Goal: Task Accomplishment & Management: Manage account settings

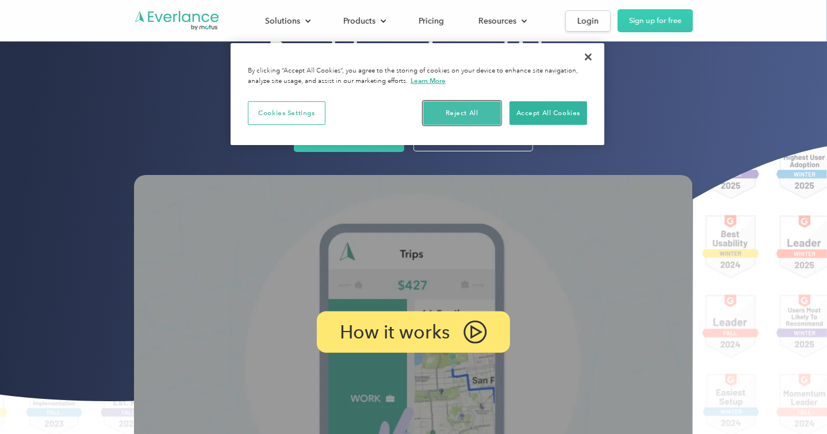
click at [480, 109] on button "Reject All" at bounding box center [462, 113] width 78 height 24
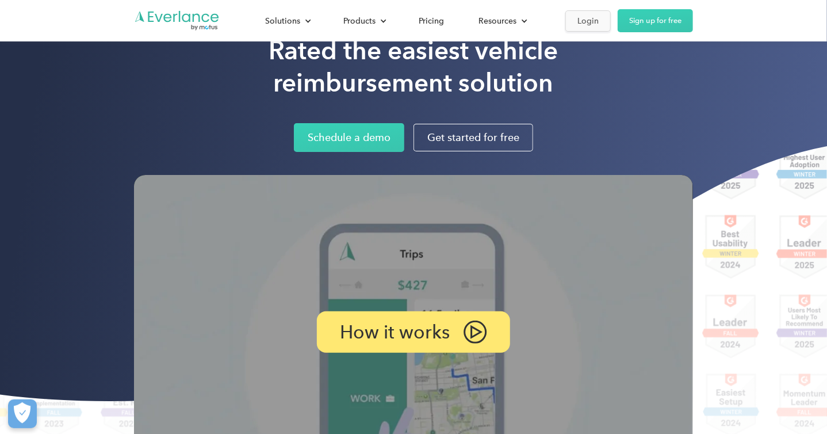
click at [583, 20] on div "Login" at bounding box center [587, 21] width 21 height 14
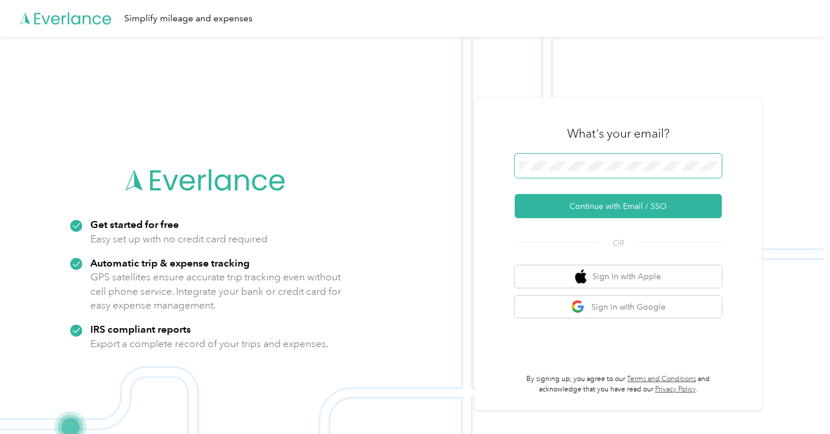
click at [569, 156] on span at bounding box center [618, 166] width 207 height 24
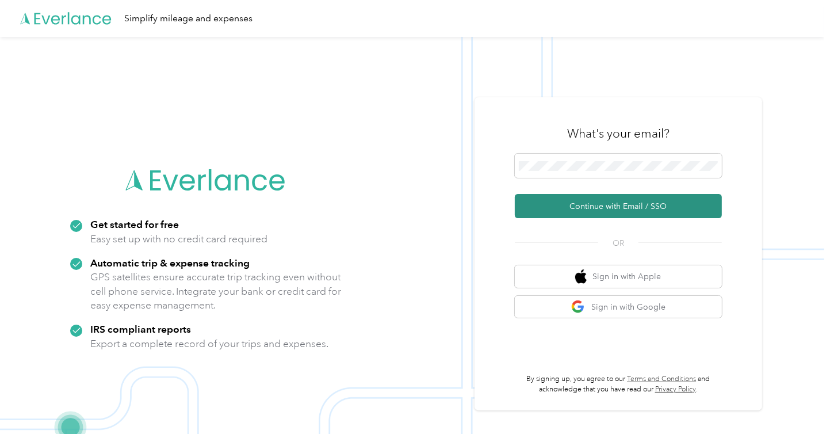
click at [616, 208] on button "Continue with Email / SSO" at bounding box center [618, 206] width 207 height 24
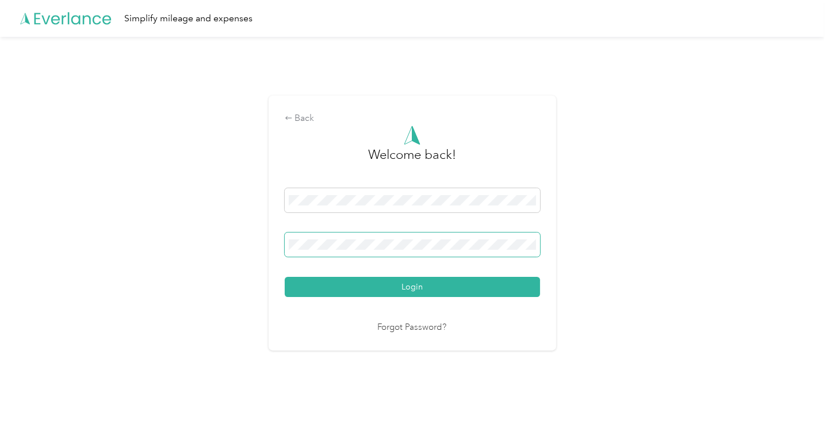
click at [432, 237] on span at bounding box center [412, 244] width 255 height 24
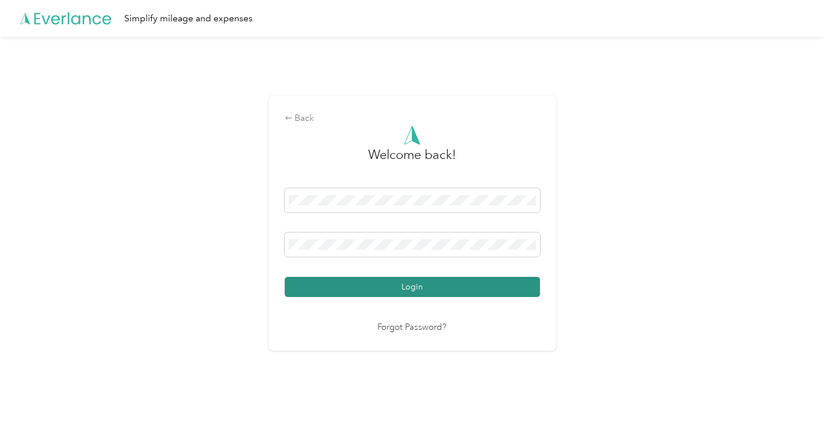
click at [407, 287] on button "Login" at bounding box center [412, 287] width 255 height 20
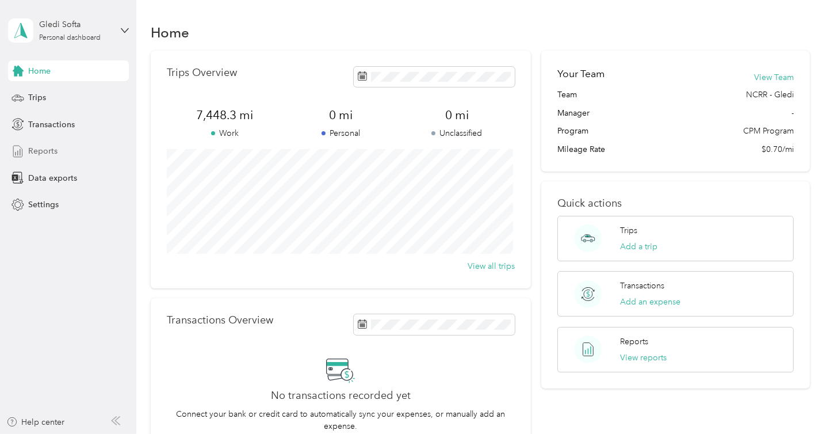
click at [48, 151] on span "Reports" at bounding box center [42, 151] width 29 height 12
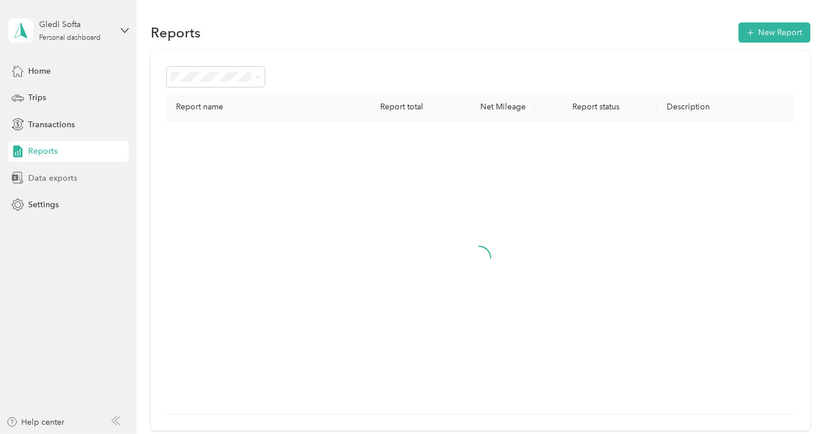
click at [55, 179] on span "Data exports" at bounding box center [52, 178] width 49 height 12
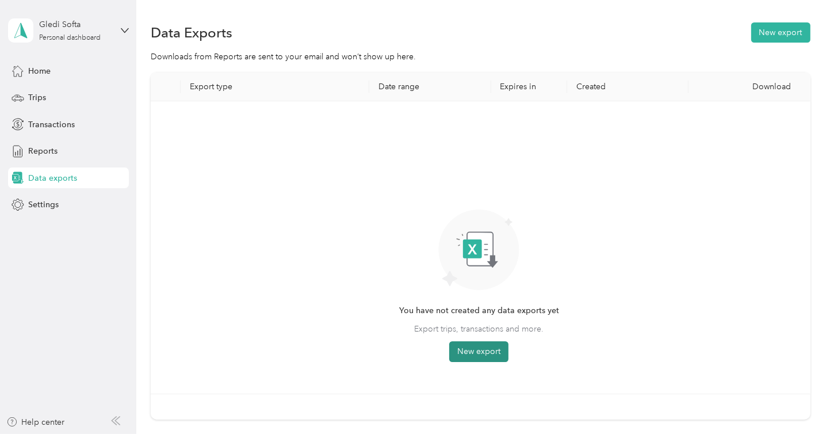
click at [503, 350] on button "New export" at bounding box center [478, 351] width 59 height 21
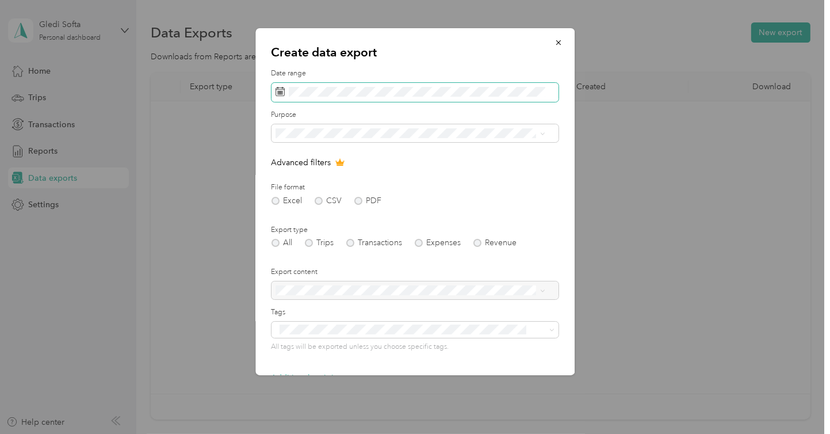
click at [341, 83] on span at bounding box center [414, 93] width 287 height 20
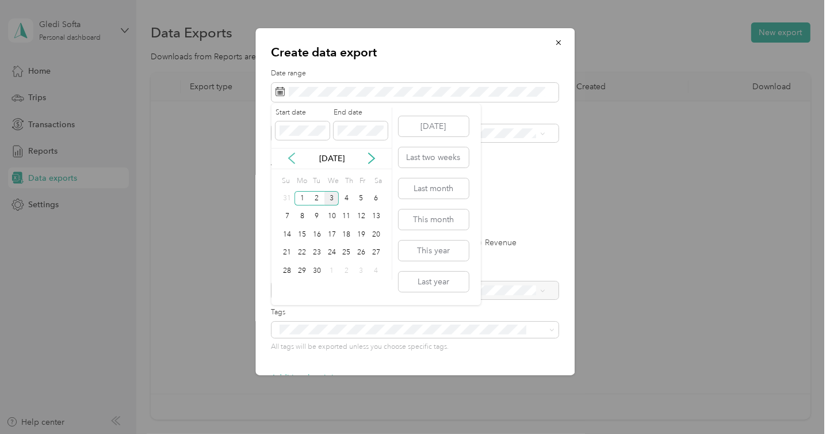
click at [290, 162] on icon at bounding box center [292, 158] width 12 height 12
drag, startPoint x: 426, startPoint y: 185, endPoint x: 431, endPoint y: 190, distance: 7.3
click at [426, 185] on button "Last month" at bounding box center [434, 188] width 70 height 20
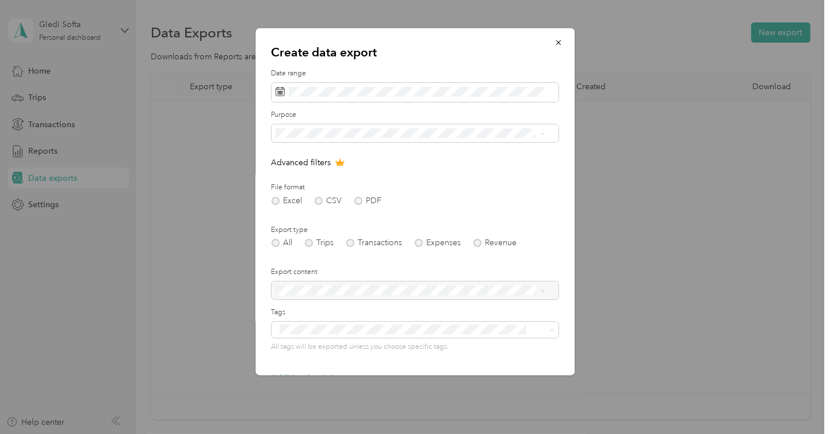
click at [362, 195] on div "File format Excel CSV PDF" at bounding box center [414, 193] width 287 height 22
click at [360, 197] on div "Excel CSV PDF" at bounding box center [414, 201] width 287 height 8
click at [357, 202] on div "Excel CSV PDF" at bounding box center [414, 201] width 287 height 8
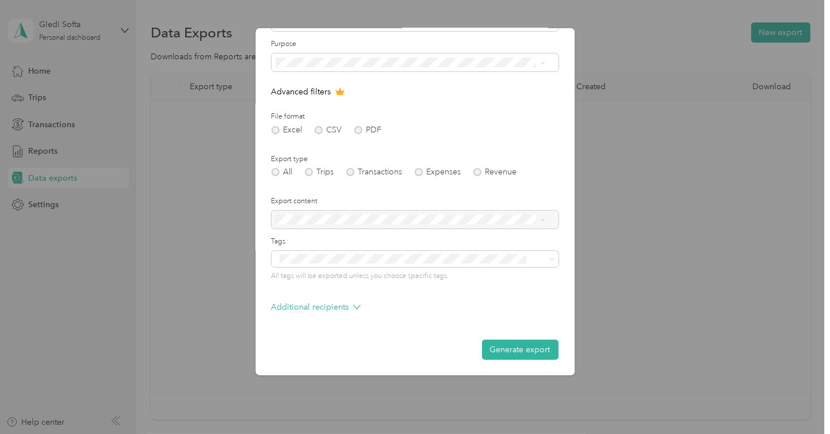
click at [506, 346] on button "Generate export" at bounding box center [520, 349] width 76 height 20
